Goal: Task Accomplishment & Management: Manage account settings

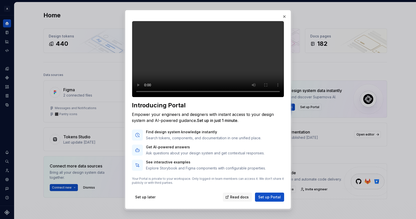
click at [131, 100] on div "Introducing Portal Empower your engineers and designers with instant access to …" at bounding box center [208, 109] width 166 height 199
click at [133, 97] on video at bounding box center [208, 59] width 152 height 76
click at [285, 15] on button "button" at bounding box center [284, 16] width 7 height 7
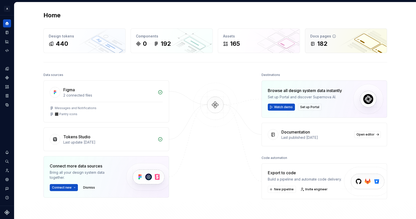
click at [346, 39] on div "Docs pages 182" at bounding box center [346, 41] width 82 height 24
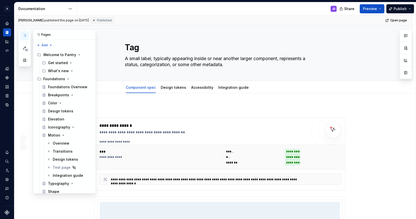
click at [25, 35] on icon "button" at bounding box center [24, 36] width 3 height 2
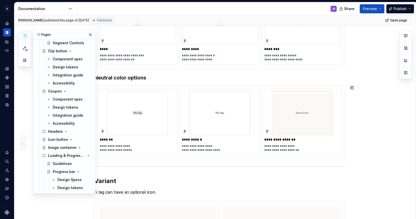
scroll to position [336, 0]
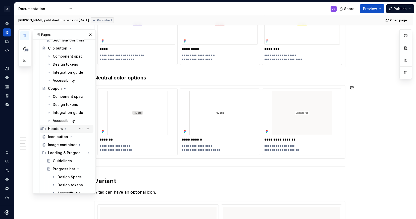
click at [66, 128] on icon "Page tree" at bounding box center [66, 129] width 4 height 4
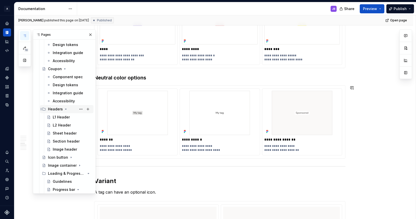
scroll to position [359, 0]
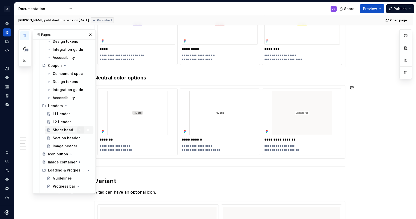
click at [78, 130] on button "Page tree" at bounding box center [80, 129] width 7 height 7
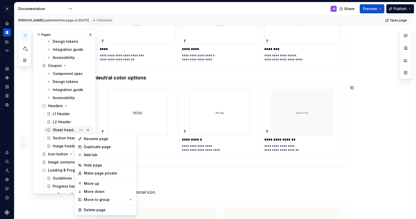
click at [57, 132] on div "18 Pages Add Accessibility guide for tree Page tree. Navigate the tree with the…" at bounding box center [56, 111] width 77 height 164
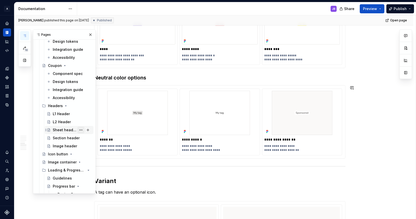
click at [79, 129] on button "Page tree" at bounding box center [80, 129] width 7 height 7
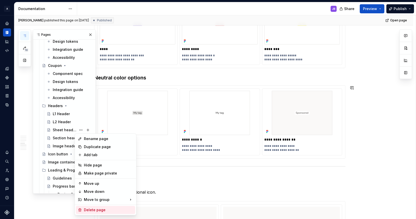
click at [96, 211] on div "Delete page" at bounding box center [108, 209] width 49 height 5
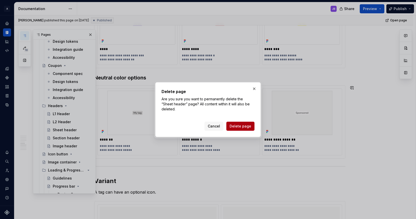
click at [240, 124] on span "Delete page" at bounding box center [241, 126] width 22 height 5
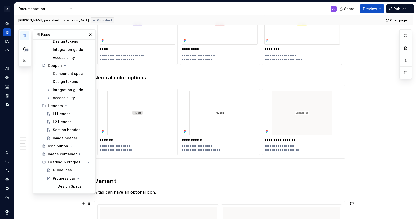
type textarea "*"
